Goal: Task Accomplishment & Management: Use online tool/utility

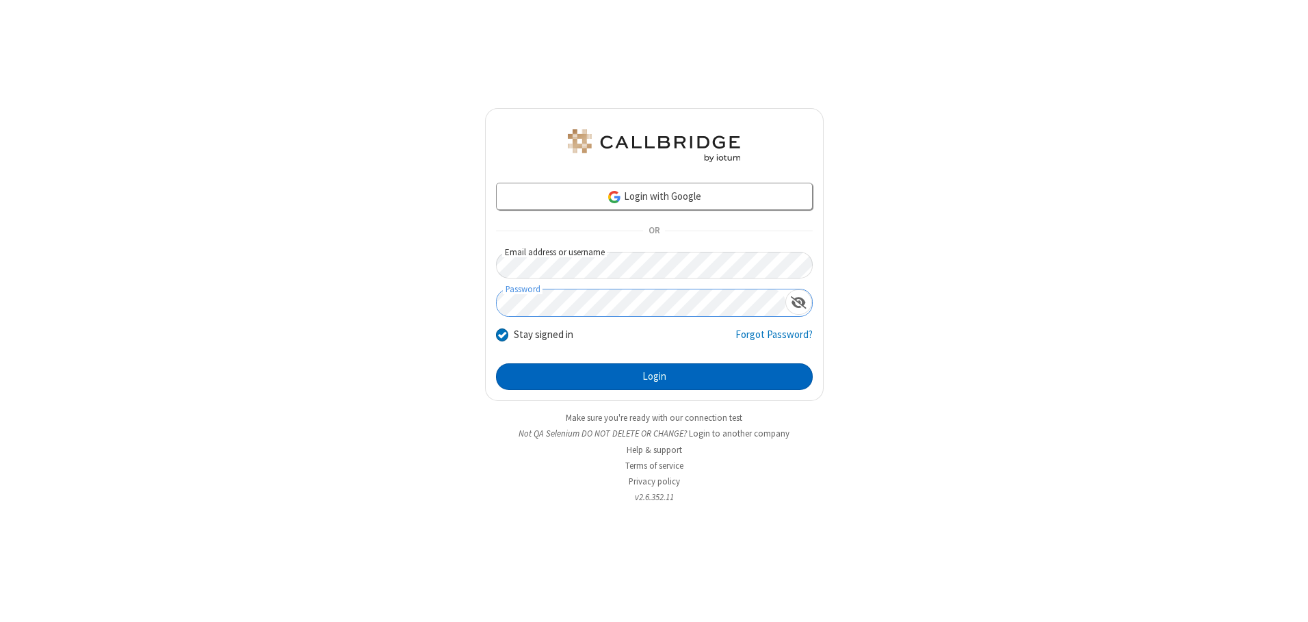
click at [654, 376] on button "Login" at bounding box center [654, 376] width 317 height 27
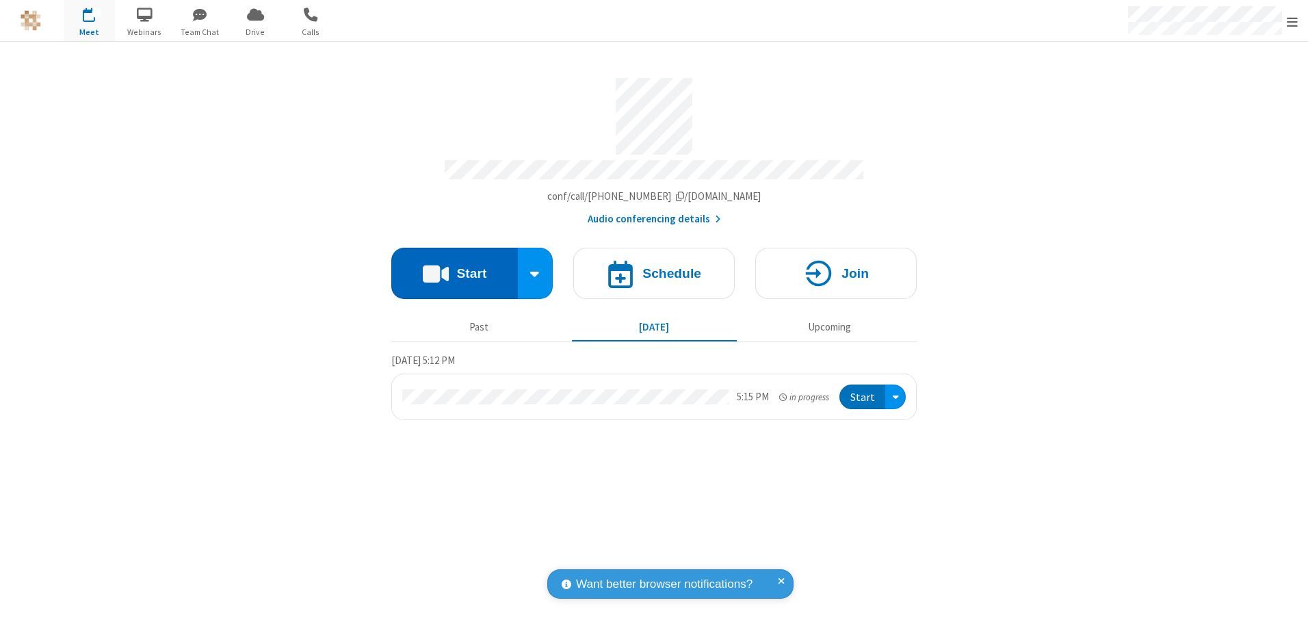
click at [454, 268] on button "Start" at bounding box center [454, 273] width 127 height 51
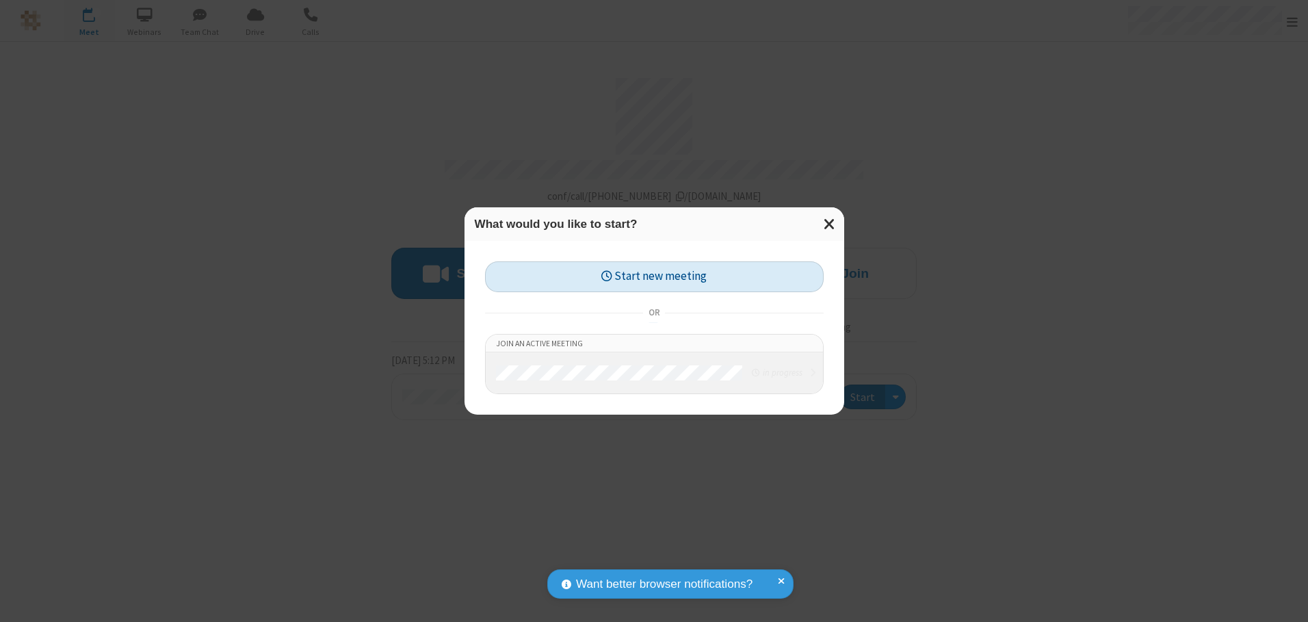
click at [654, 276] on button "Start new meeting" at bounding box center [654, 276] width 339 height 31
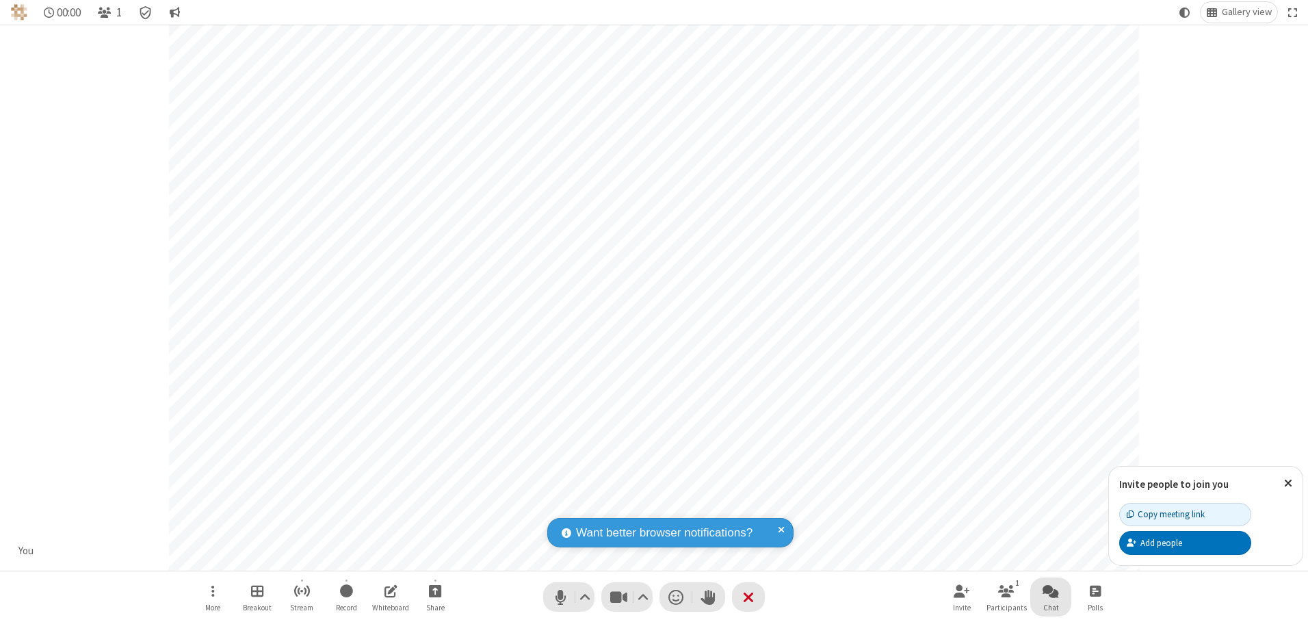
click at [1051, 590] on span "Open chat" at bounding box center [1050, 590] width 16 height 17
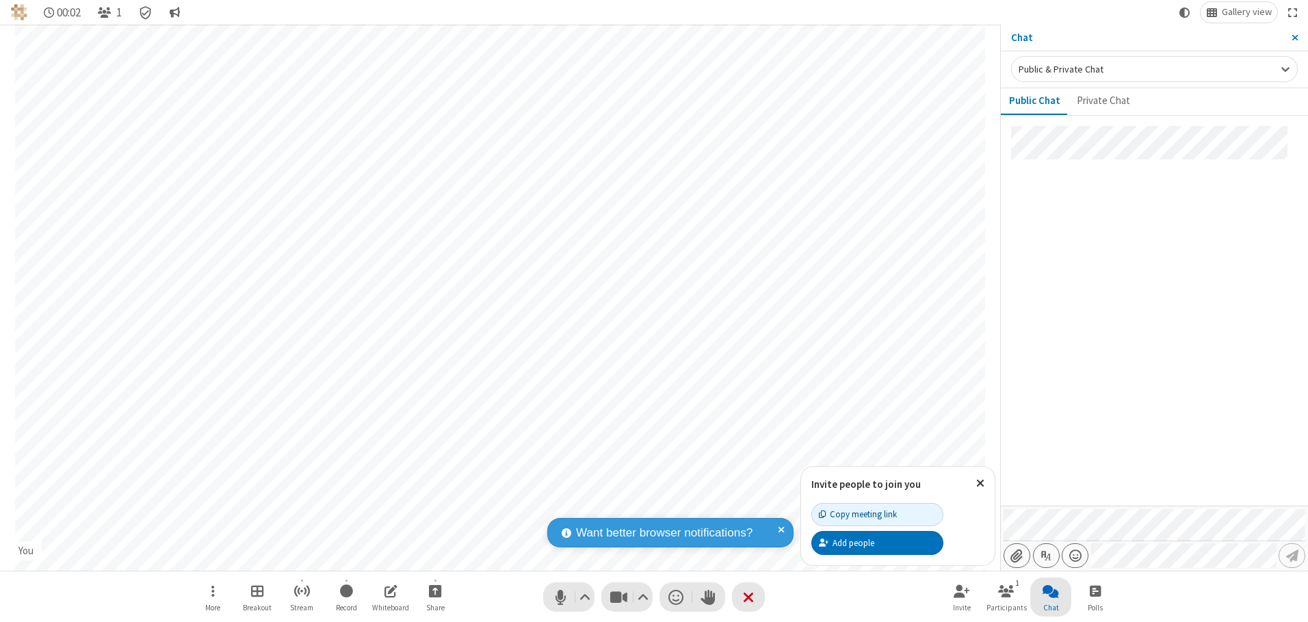
type input "C:\fakepath\doc_test.docx"
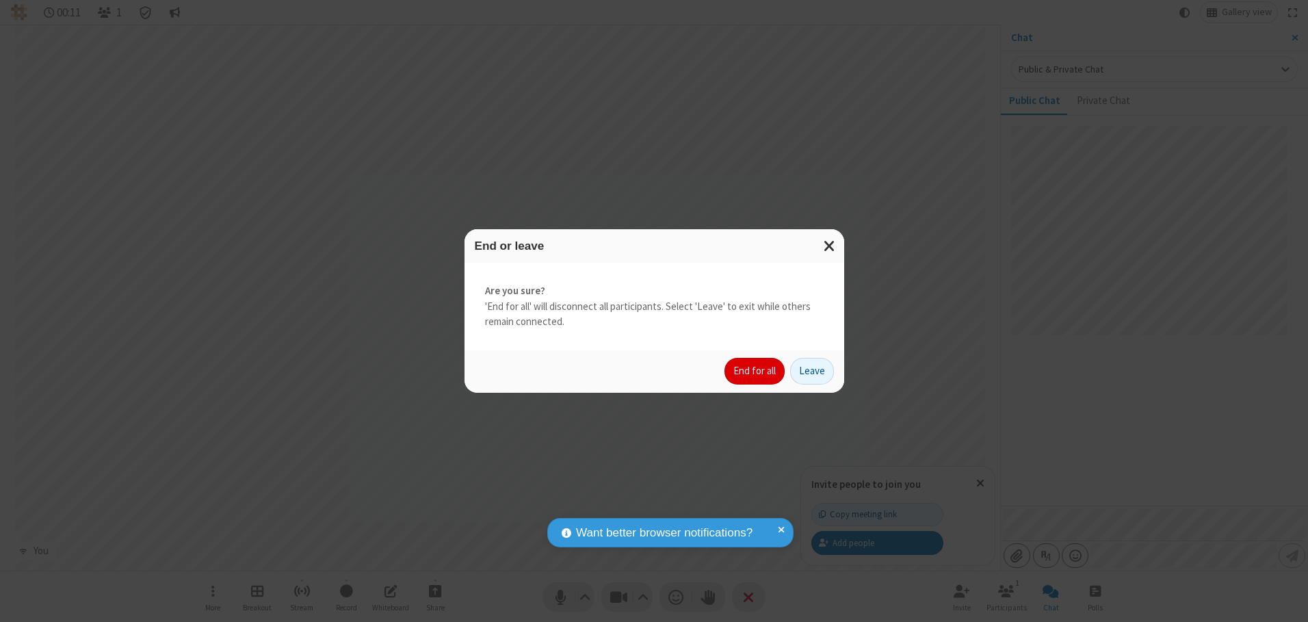
click at [755, 371] on button "End for all" at bounding box center [754, 371] width 60 height 27
